Goal: Information Seeking & Learning: Check status

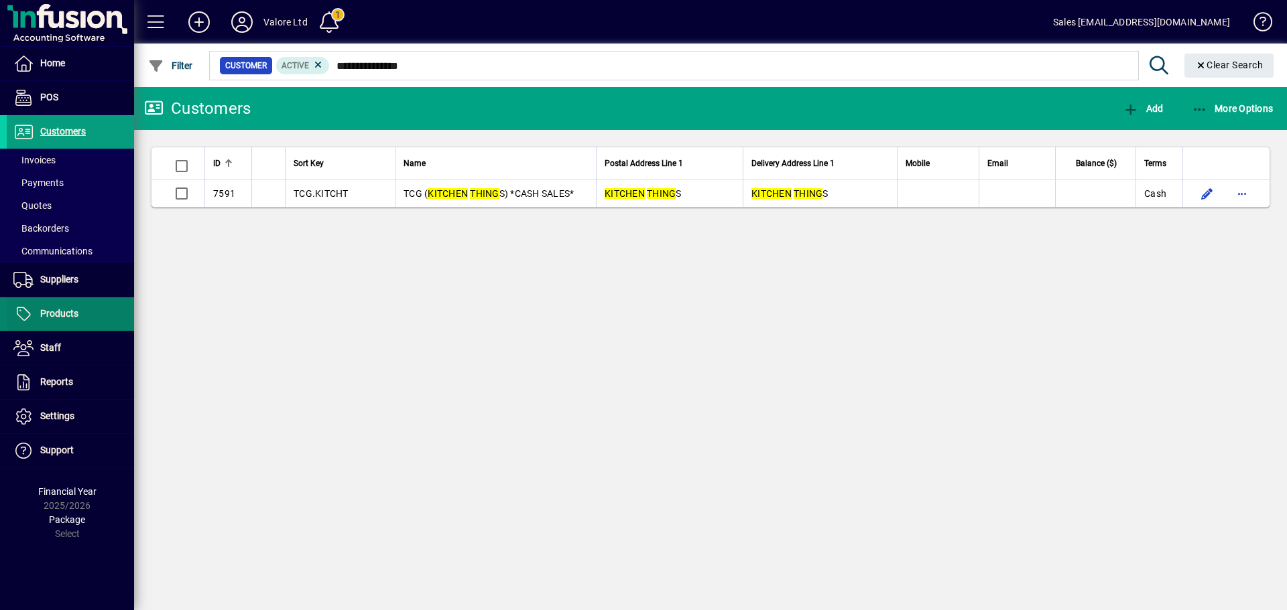
click at [92, 302] on span at bounding box center [70, 314] width 127 height 32
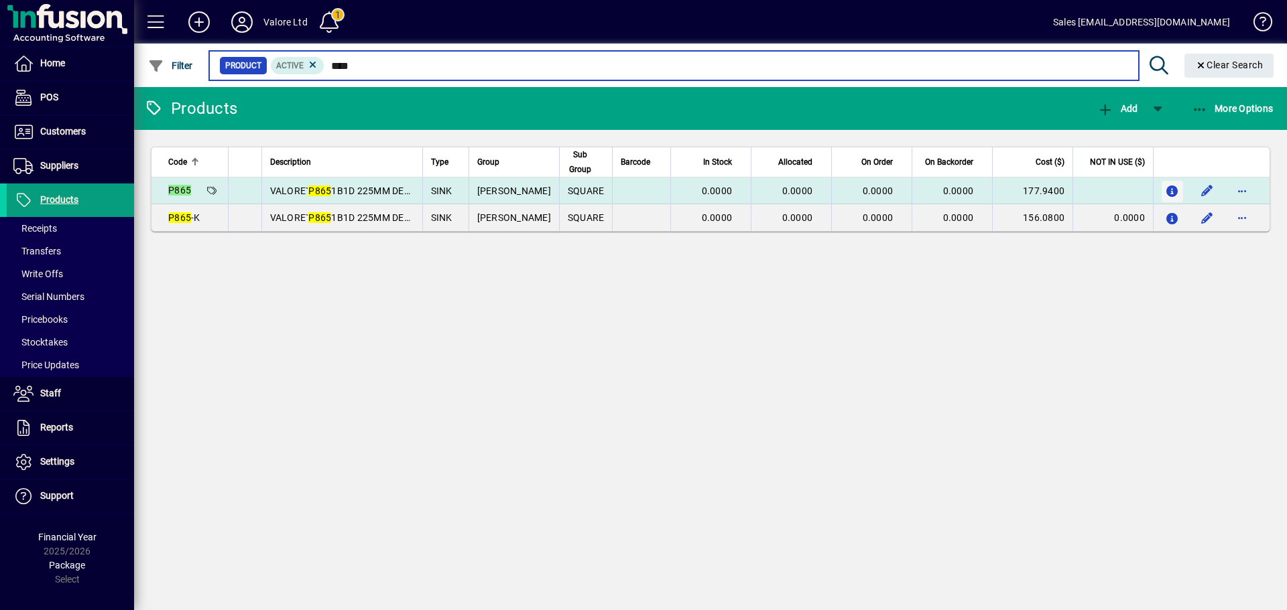
type input "****"
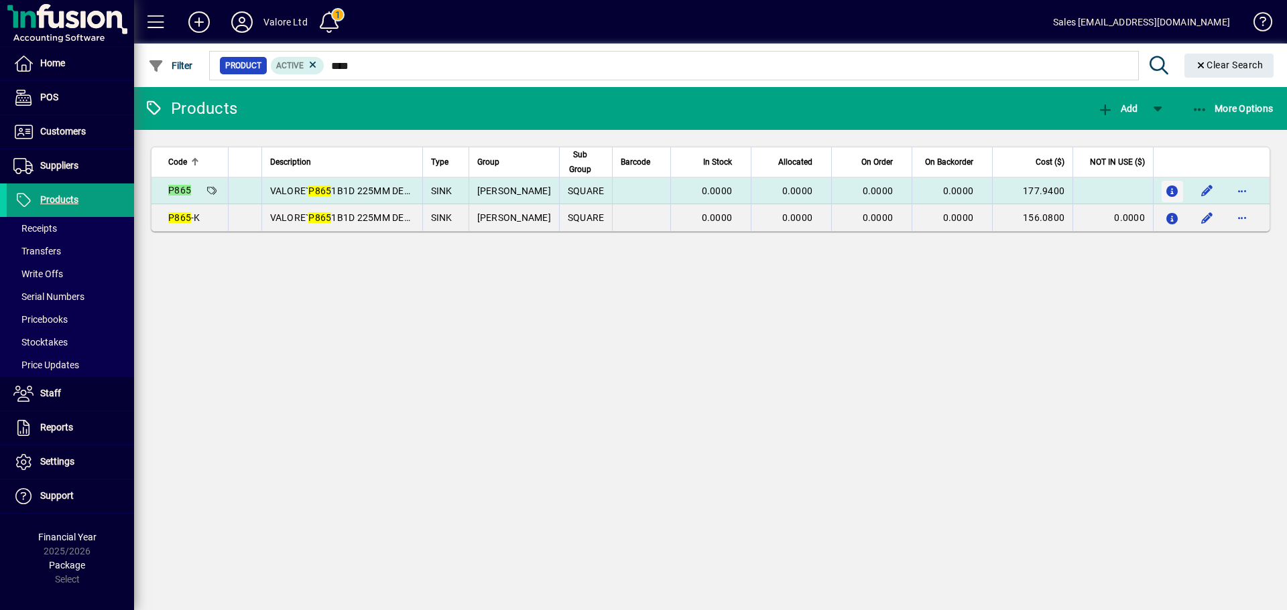
click at [1167, 186] on icon "button" at bounding box center [1172, 191] width 14 height 11
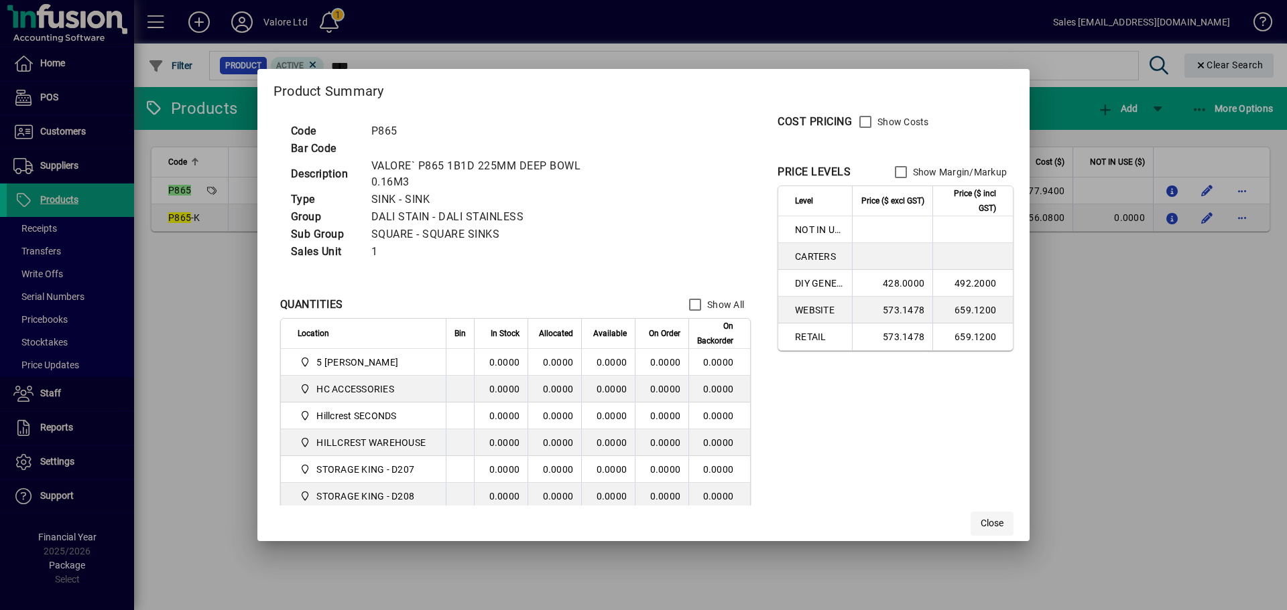
click at [982, 524] on span "button" at bounding box center [991, 524] width 43 height 32
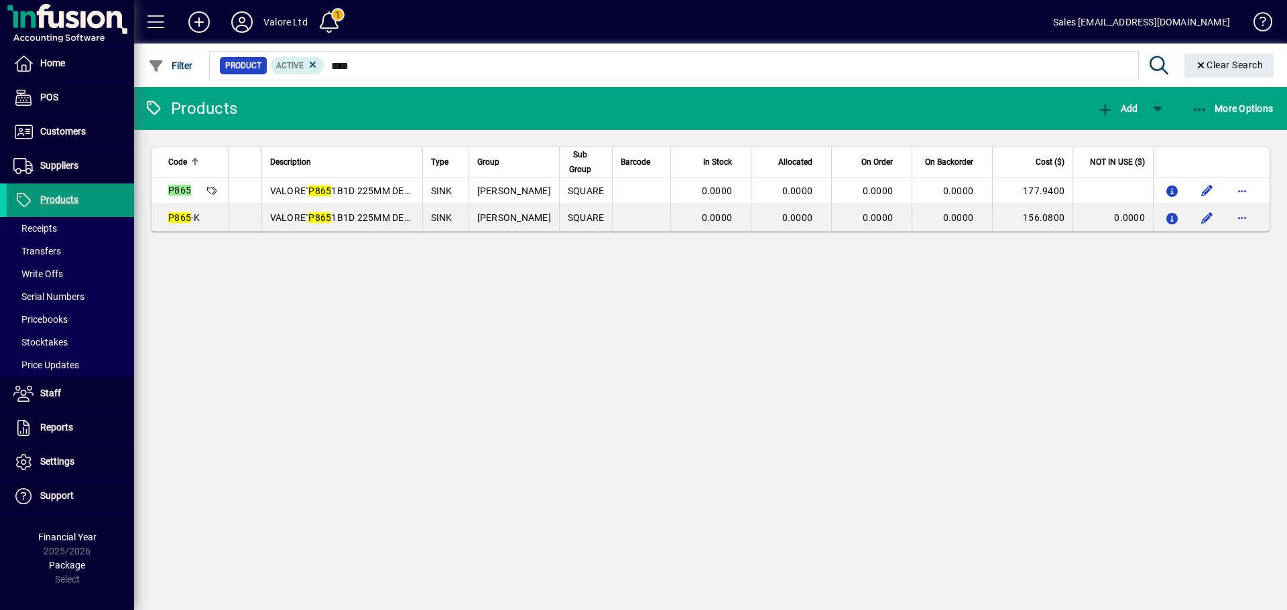
click at [109, 209] on span at bounding box center [70, 200] width 127 height 32
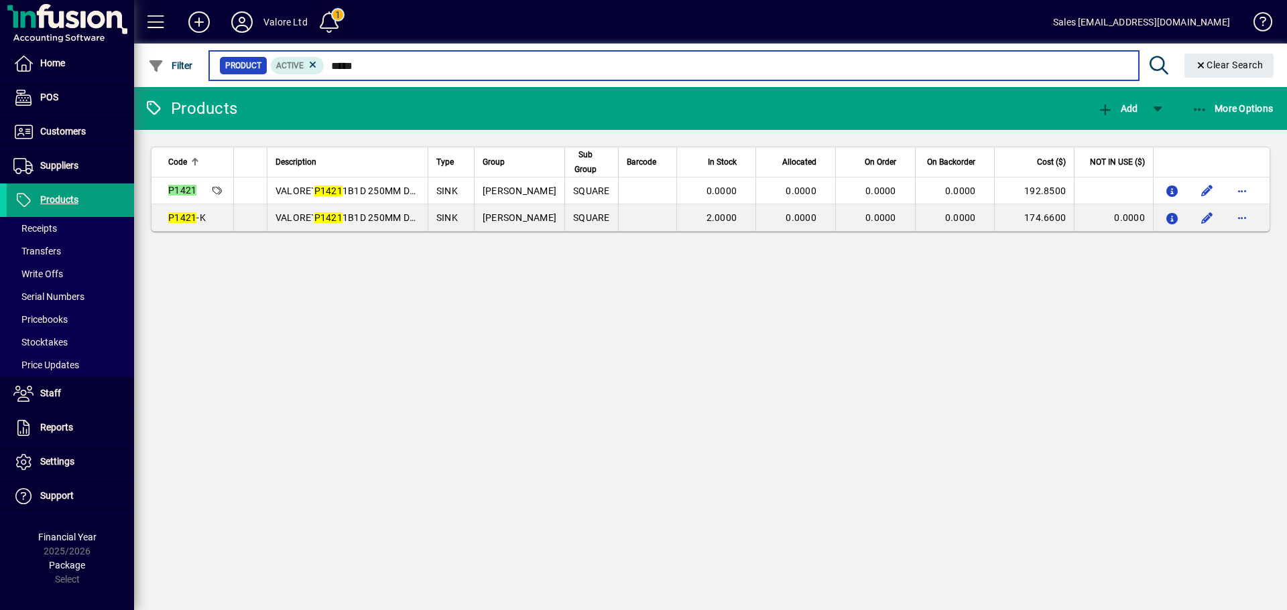
type input "*****"
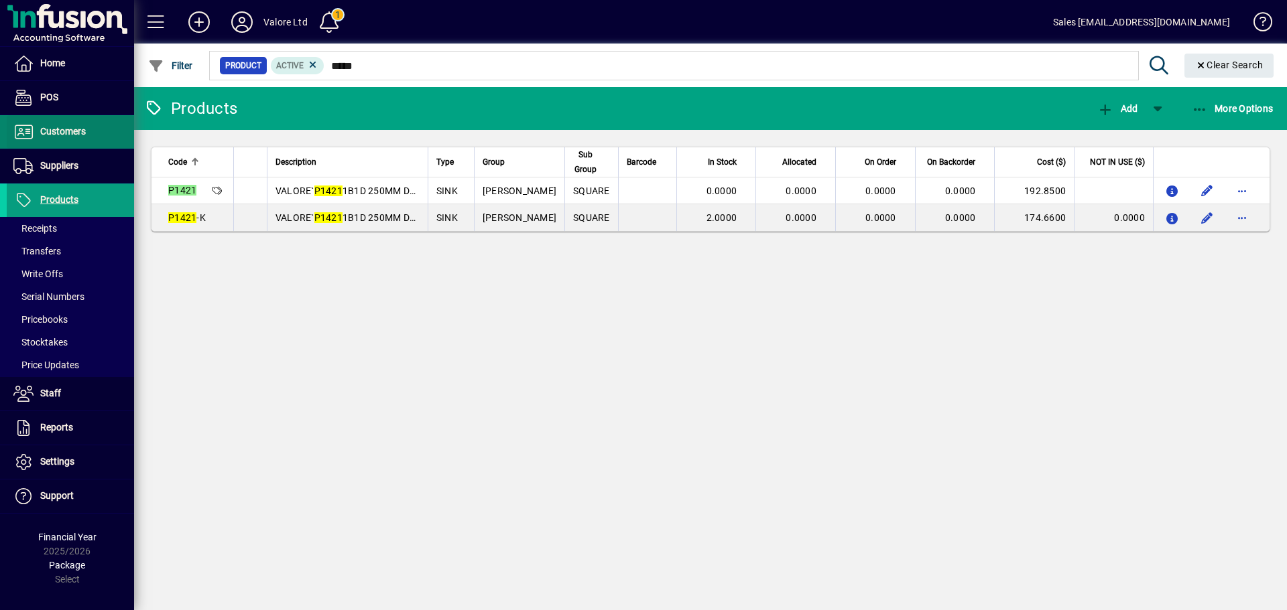
click at [101, 135] on span at bounding box center [70, 132] width 127 height 32
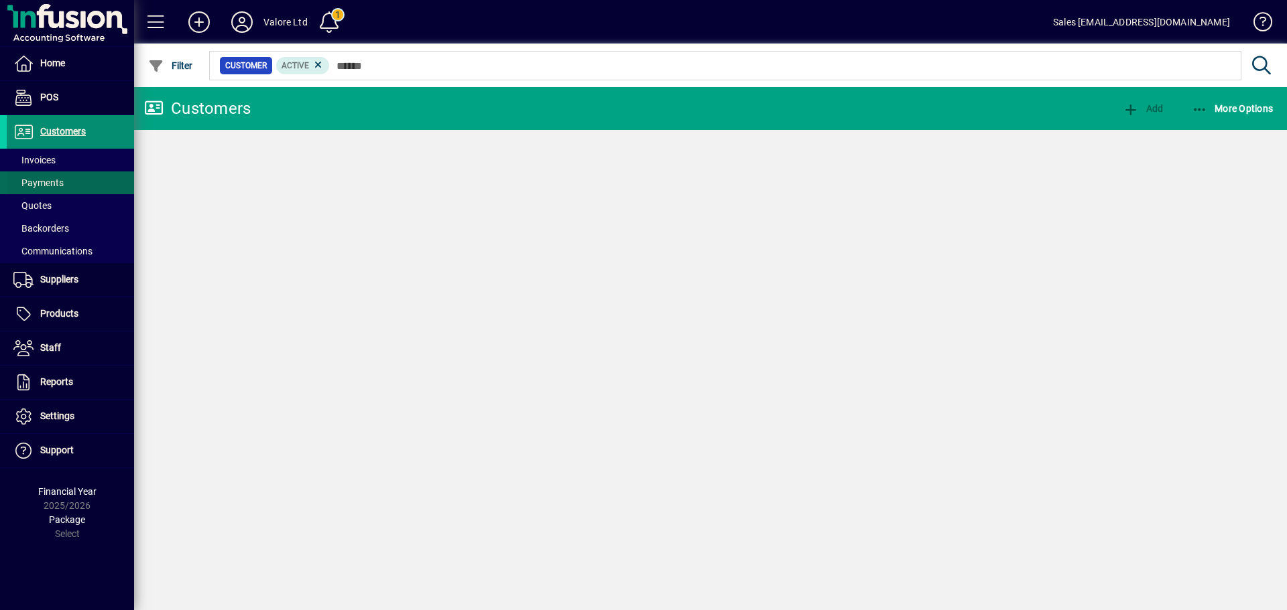
click at [80, 170] on span at bounding box center [70, 183] width 127 height 32
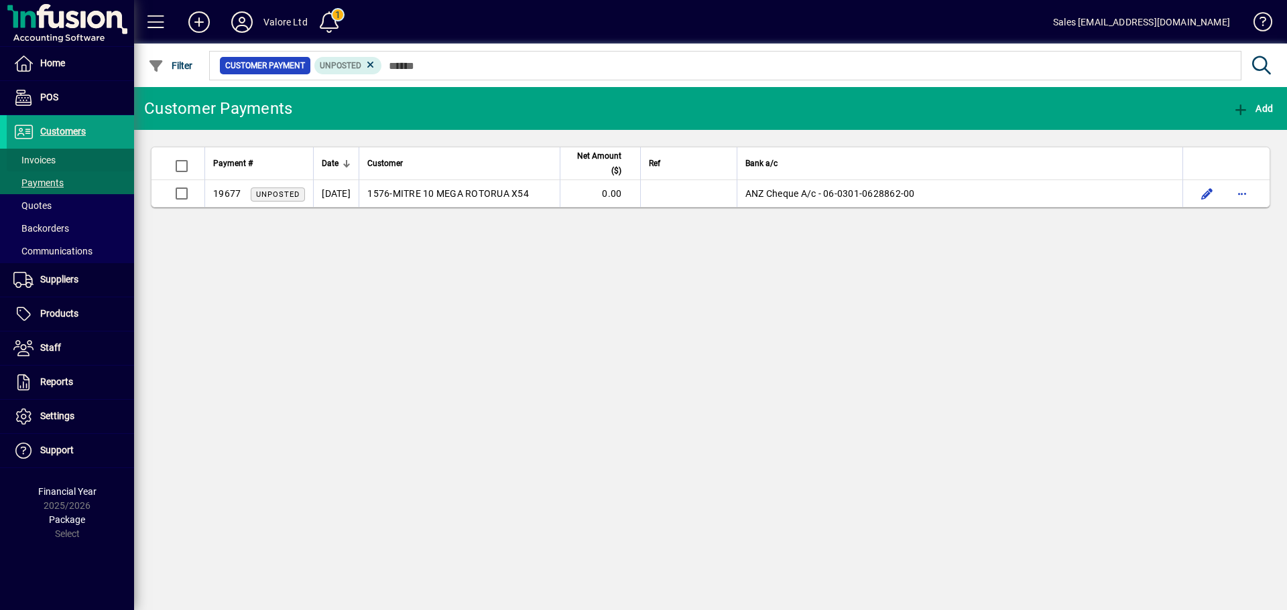
drag, startPoint x: 100, startPoint y: 168, endPoint x: 96, endPoint y: 158, distance: 10.2
click at [99, 168] on span at bounding box center [70, 183] width 127 height 32
click at [96, 157] on span at bounding box center [70, 160] width 127 height 32
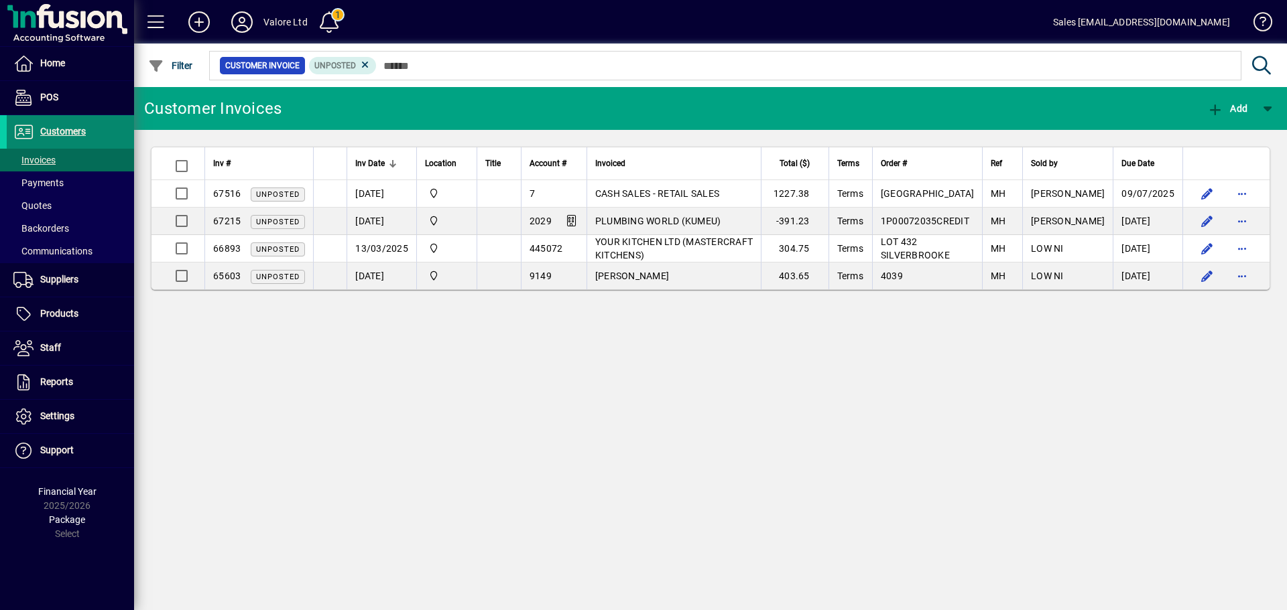
click at [84, 128] on span "Customers" at bounding box center [63, 131] width 46 height 11
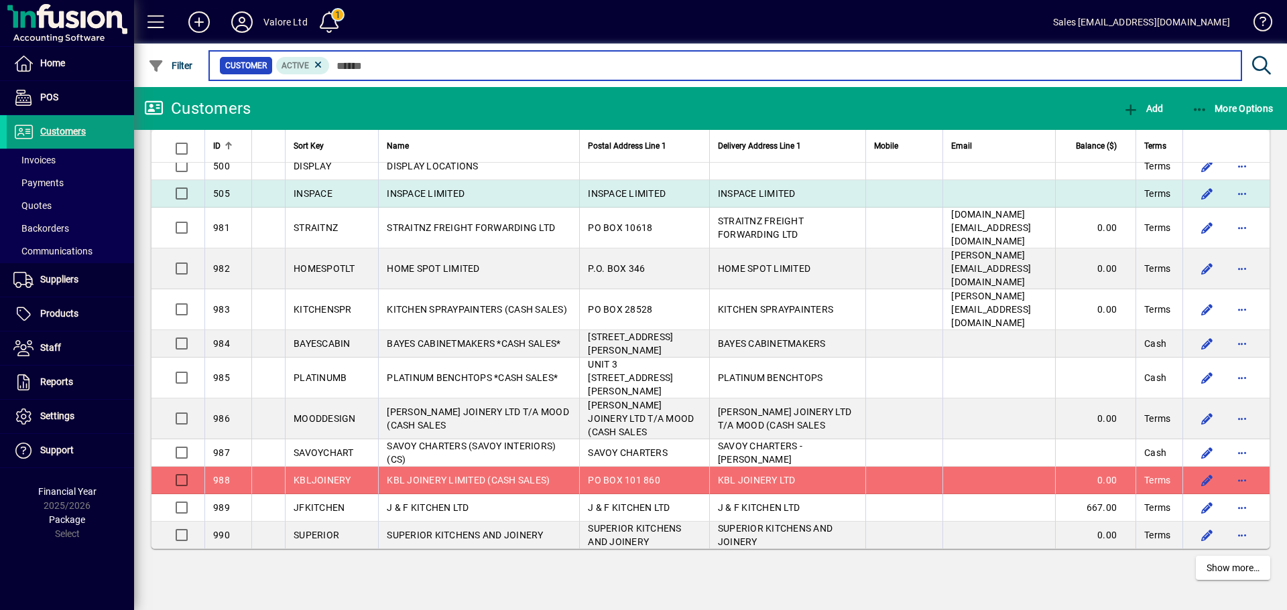
scroll to position [2901, 0]
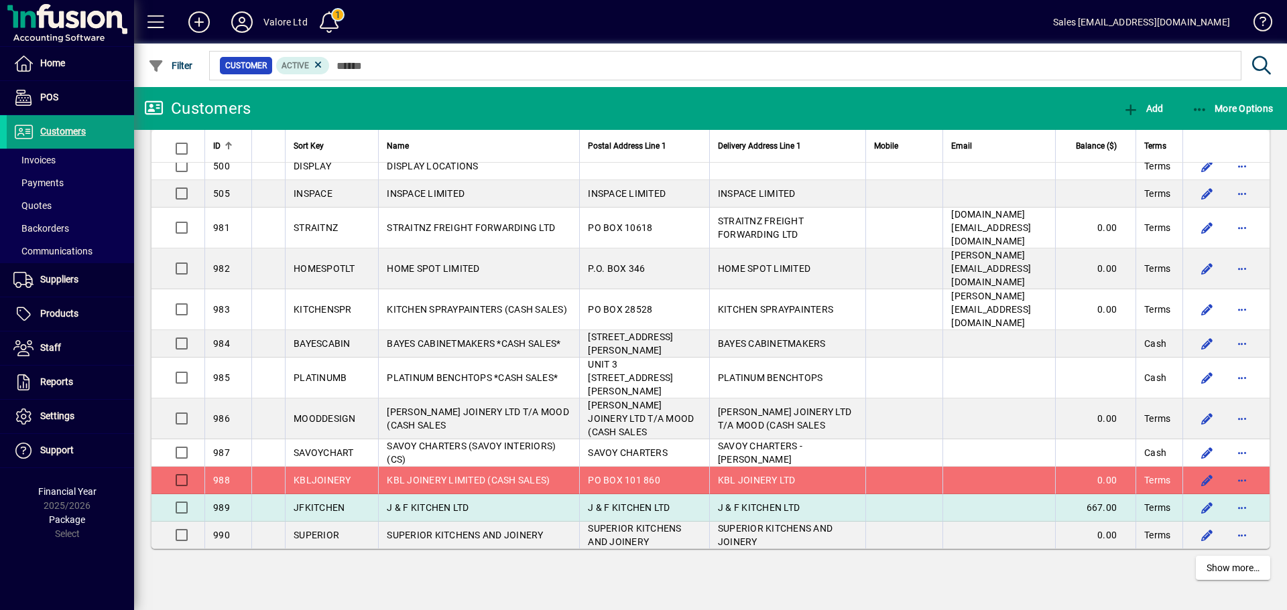
click at [484, 497] on td "J & F KITCHEN LTD" at bounding box center [478, 508] width 201 height 27
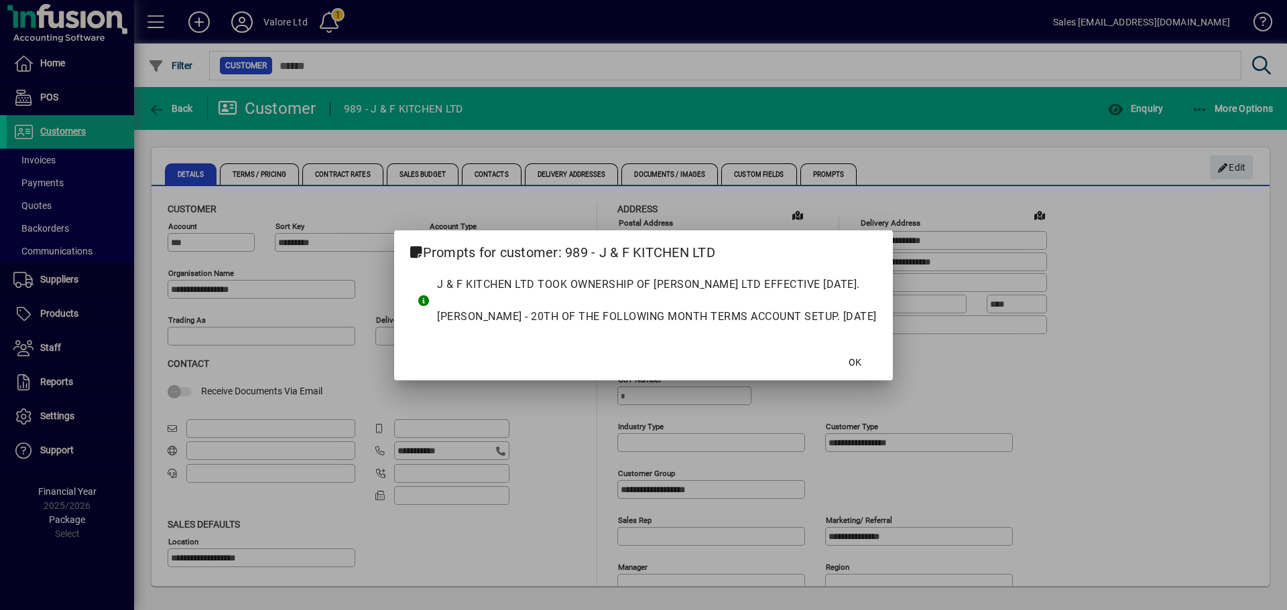
type input "**********"
click at [858, 383] on div at bounding box center [643, 305] width 1287 height 610
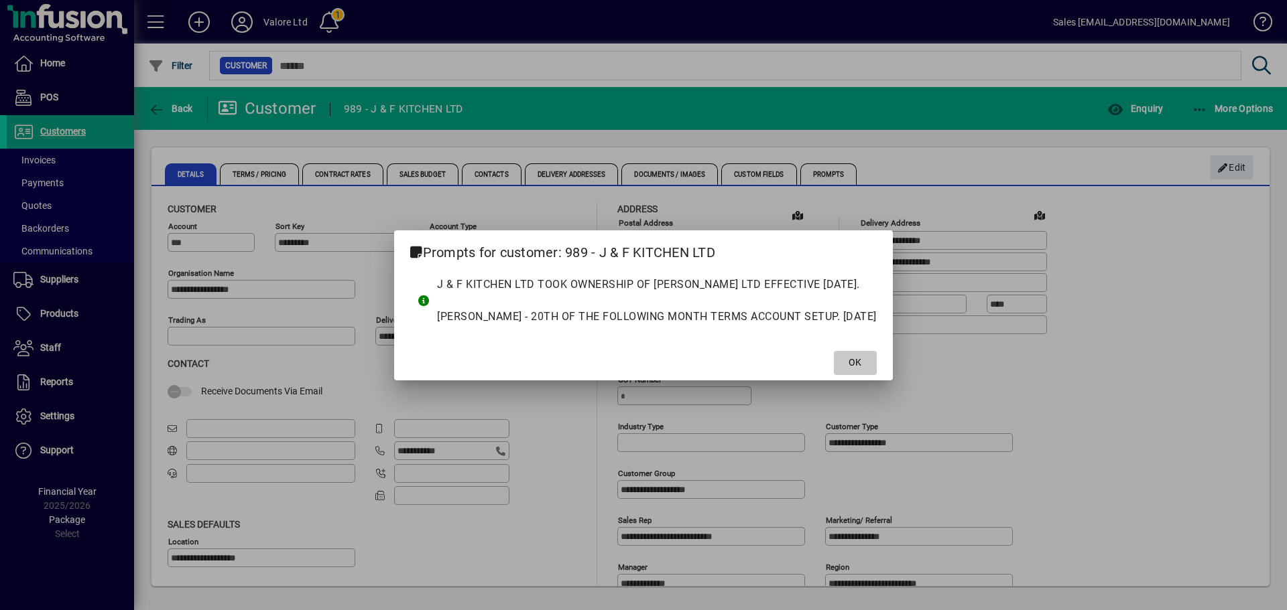
click at [848, 373] on span at bounding box center [855, 363] width 43 height 32
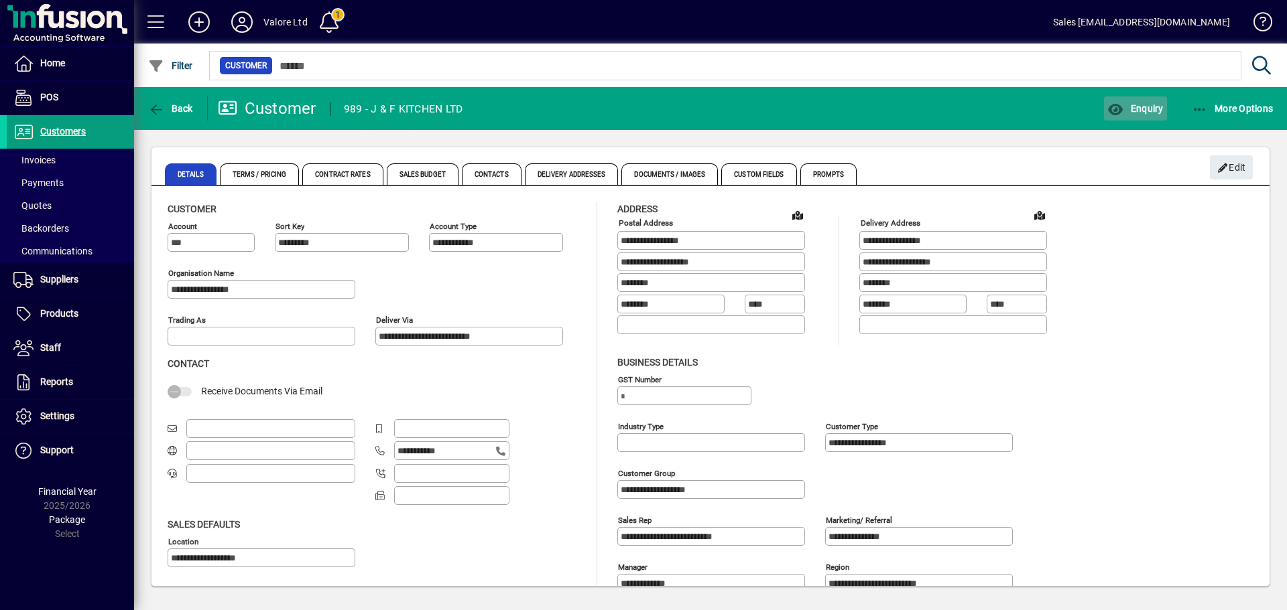
click at [1129, 101] on span "button" at bounding box center [1135, 108] width 62 height 32
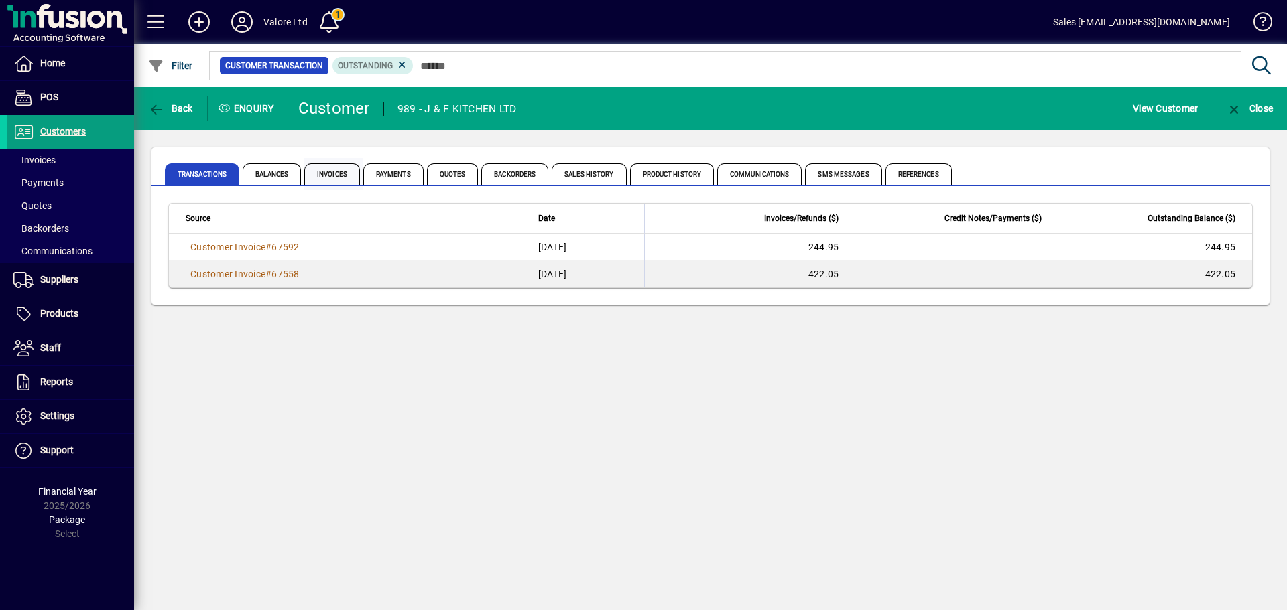
click at [342, 184] on span "Invoices" at bounding box center [332, 174] width 56 height 21
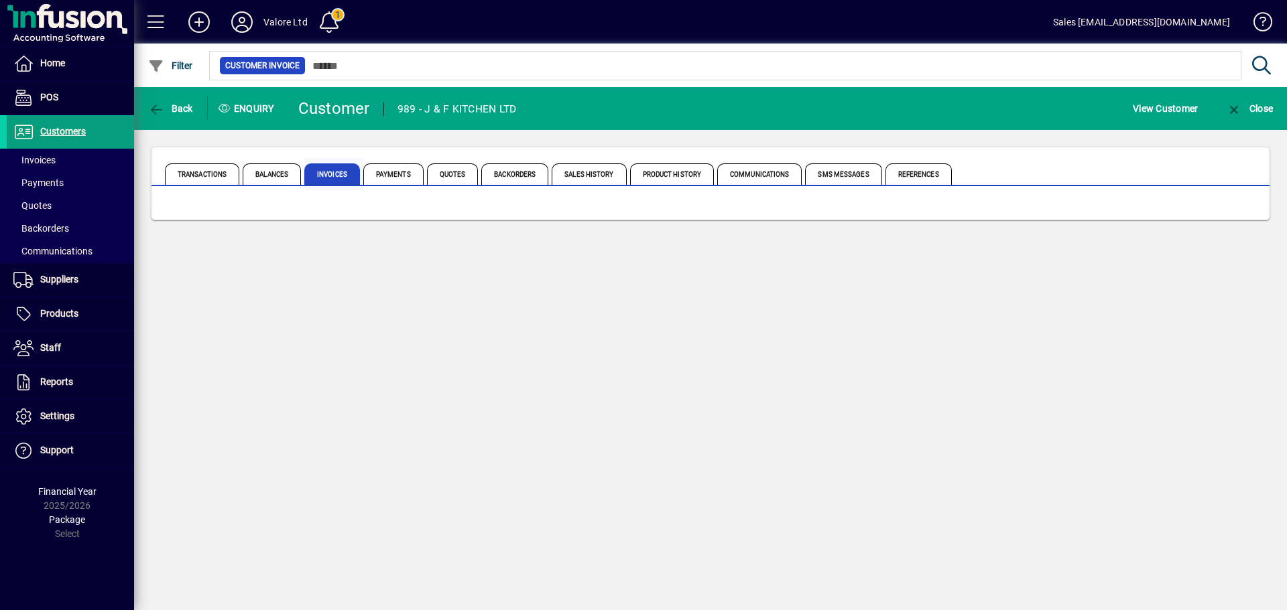
click at [340, 182] on span "Invoices" at bounding box center [332, 174] width 56 height 21
